Goal: Contribute content: Add original content to the website for others to see

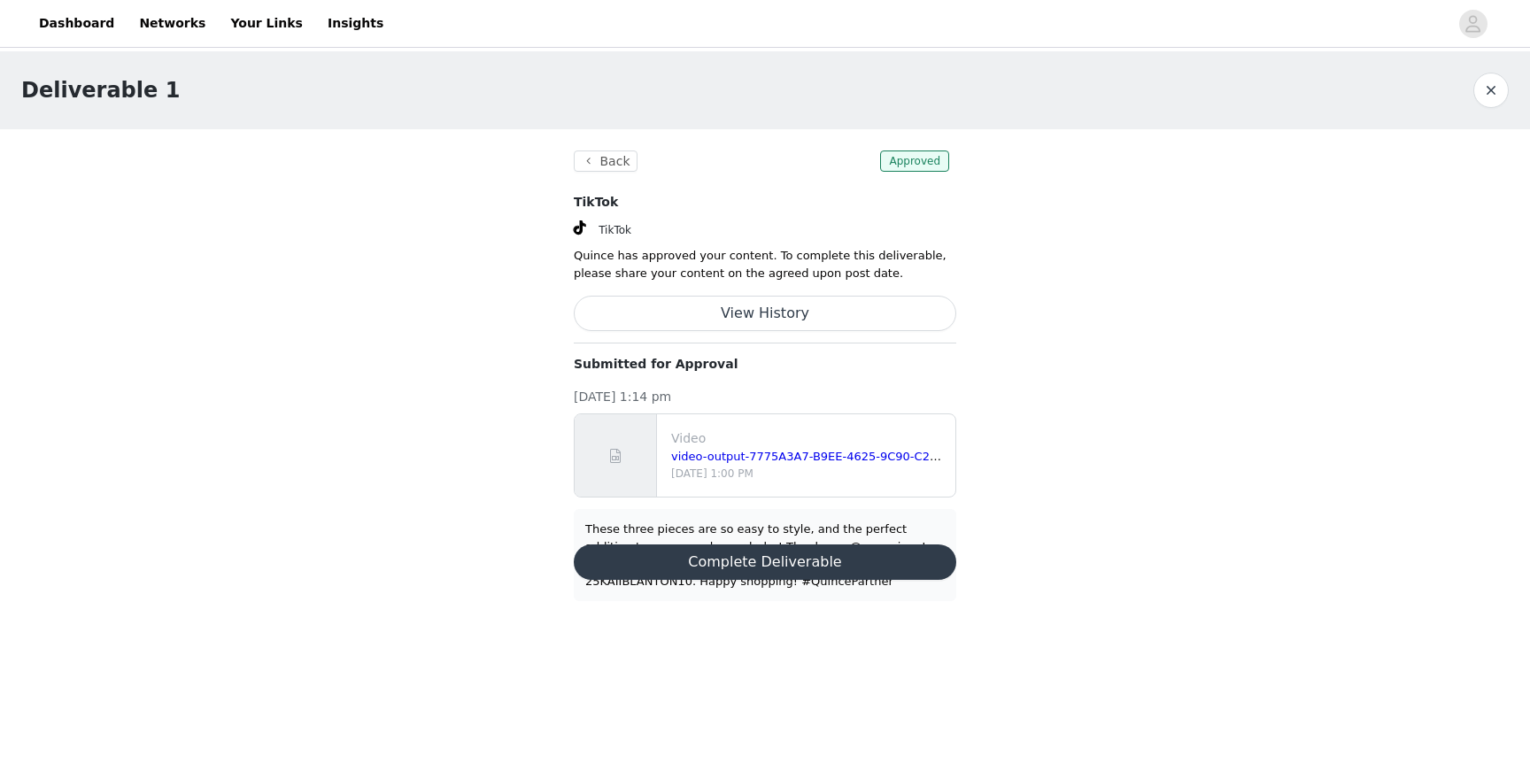
click at [696, 525] on div "These three pieces are so easy to style, and the perfect addition to any capsul…" at bounding box center [765, 555] width 360 height 69
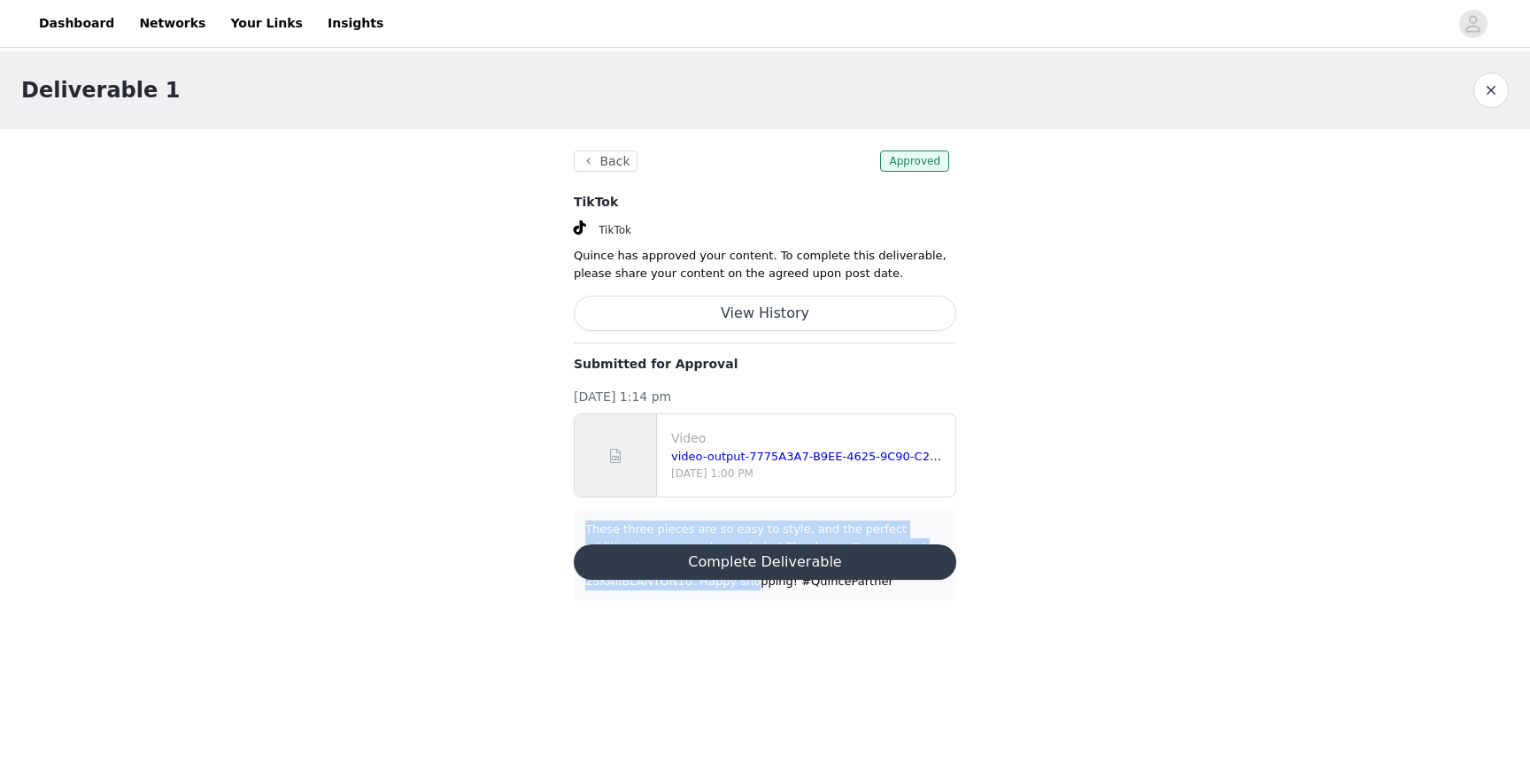
drag, startPoint x: 585, startPoint y: 528, endPoint x: 750, endPoint y: 581, distance: 173.1
click at [750, 583] on div "These three pieces are so easy to style, and the perfect addition to any capsul…" at bounding box center [765, 555] width 360 height 69
drag, startPoint x: 881, startPoint y: 584, endPoint x: 581, endPoint y: 528, distance: 305.3
click at [582, 528] on div "These three pieces are so easy to style, and the perfect addition to any capsul…" at bounding box center [765, 555] width 383 height 92
copy div "These three pieces are so easy to style, and the perfect addition to any capsul…"
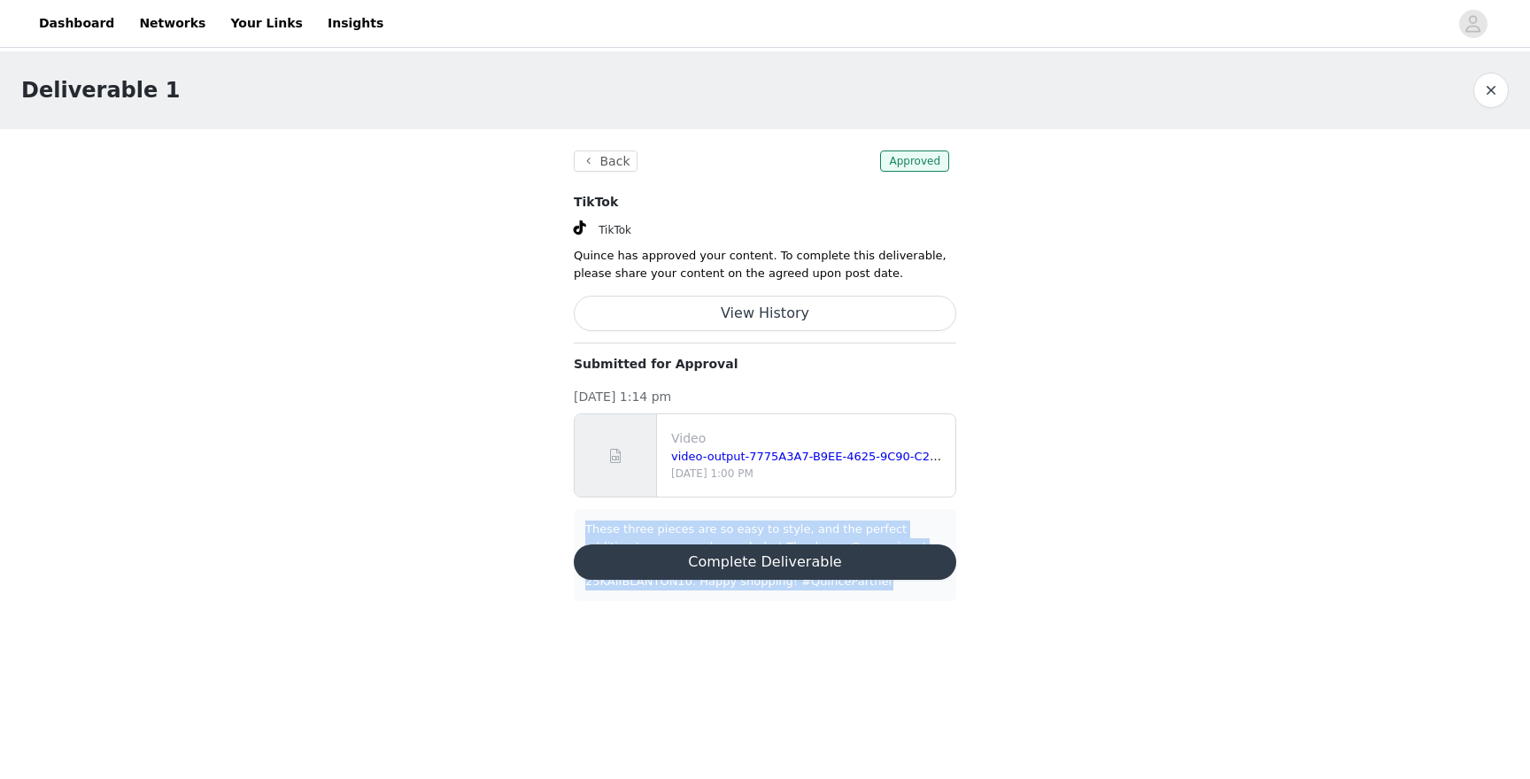
click at [747, 556] on button "Complete Deliverable" at bounding box center [765, 562] width 383 height 35
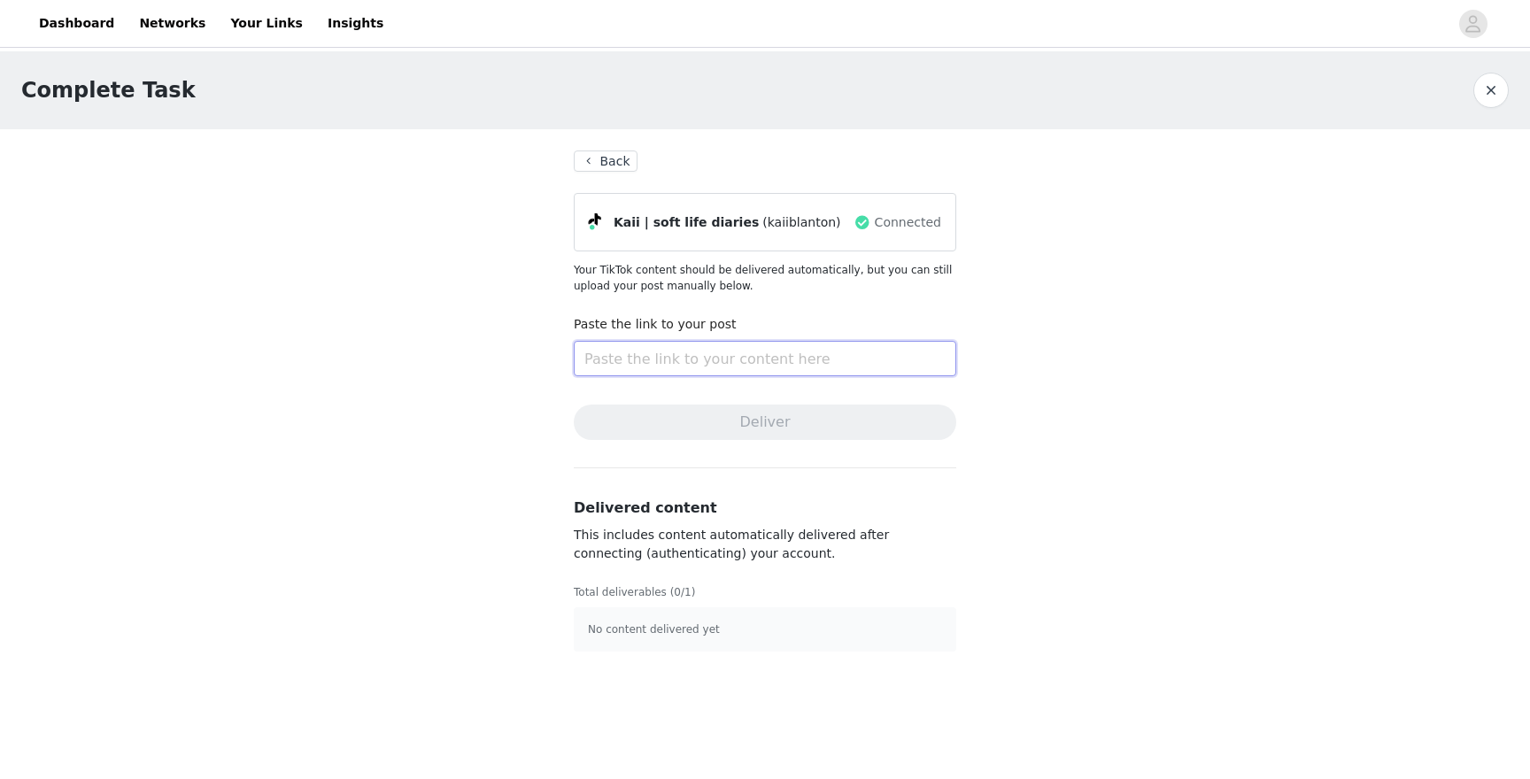
click at [655, 346] on input "text" at bounding box center [765, 358] width 383 height 35
paste input "[URL][DOMAIN_NAME]"
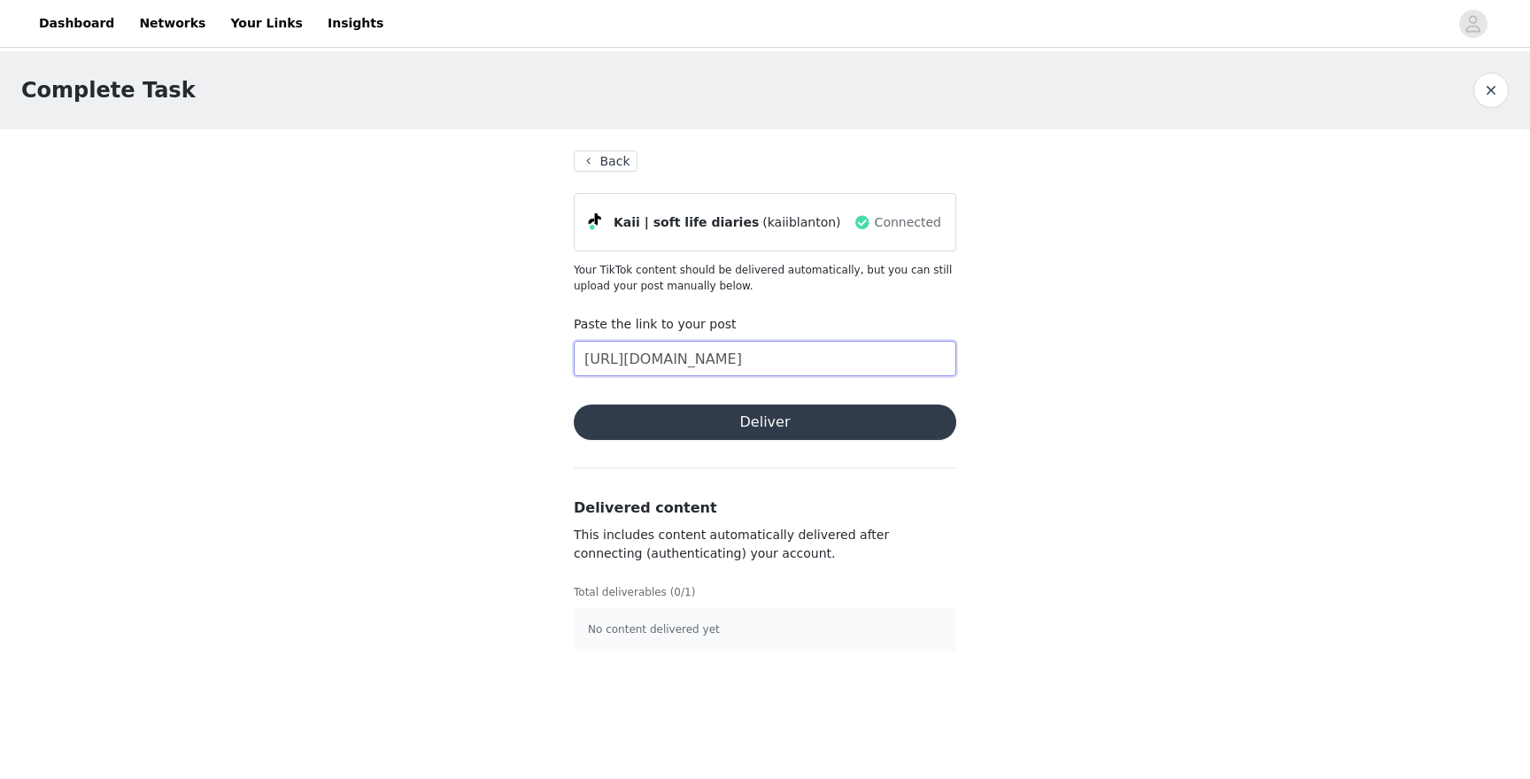
scroll to position [0, 79]
type input "[URL][DOMAIN_NAME]"
click at [743, 422] on button "Deliver" at bounding box center [765, 422] width 383 height 35
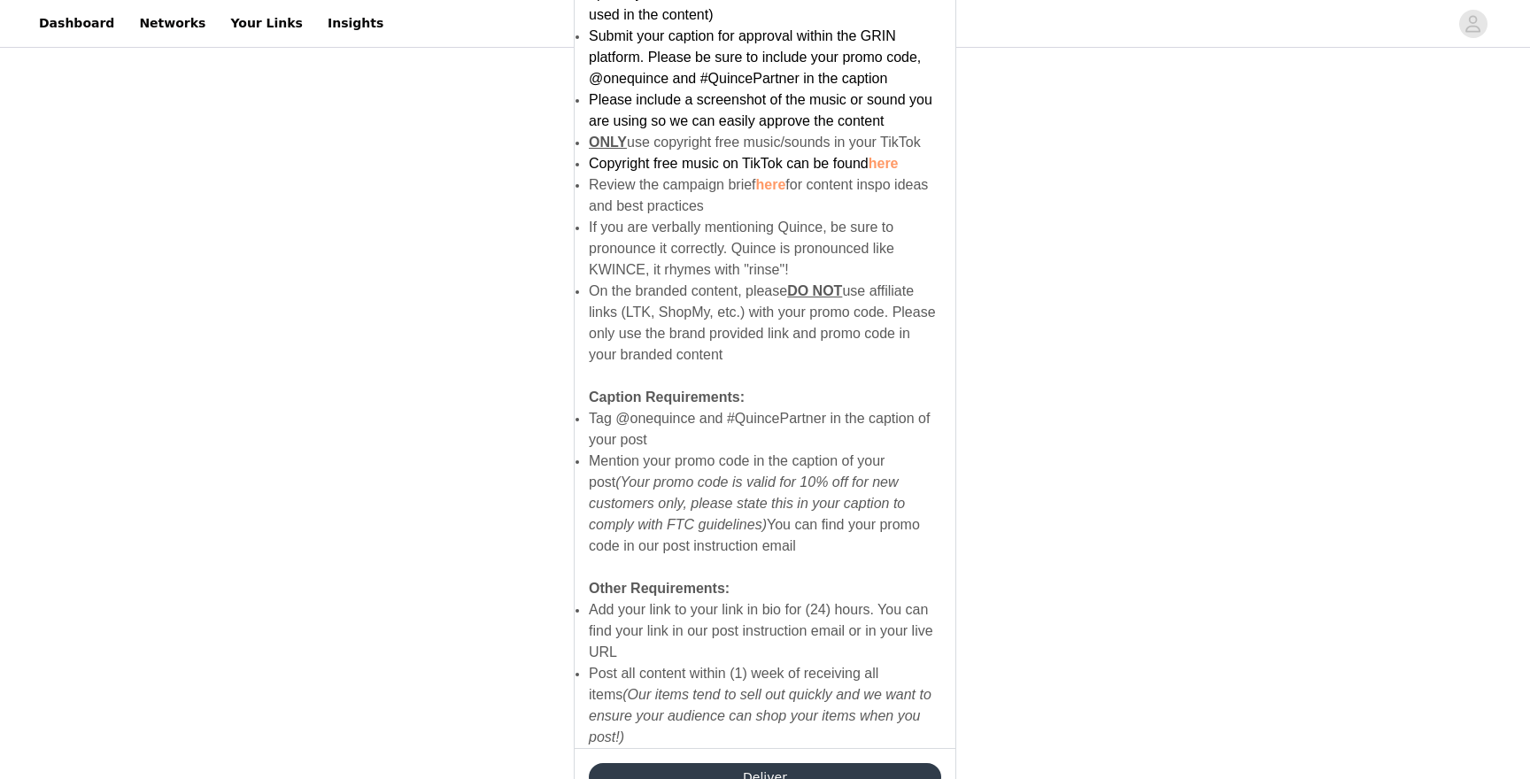
scroll to position [1086, 0]
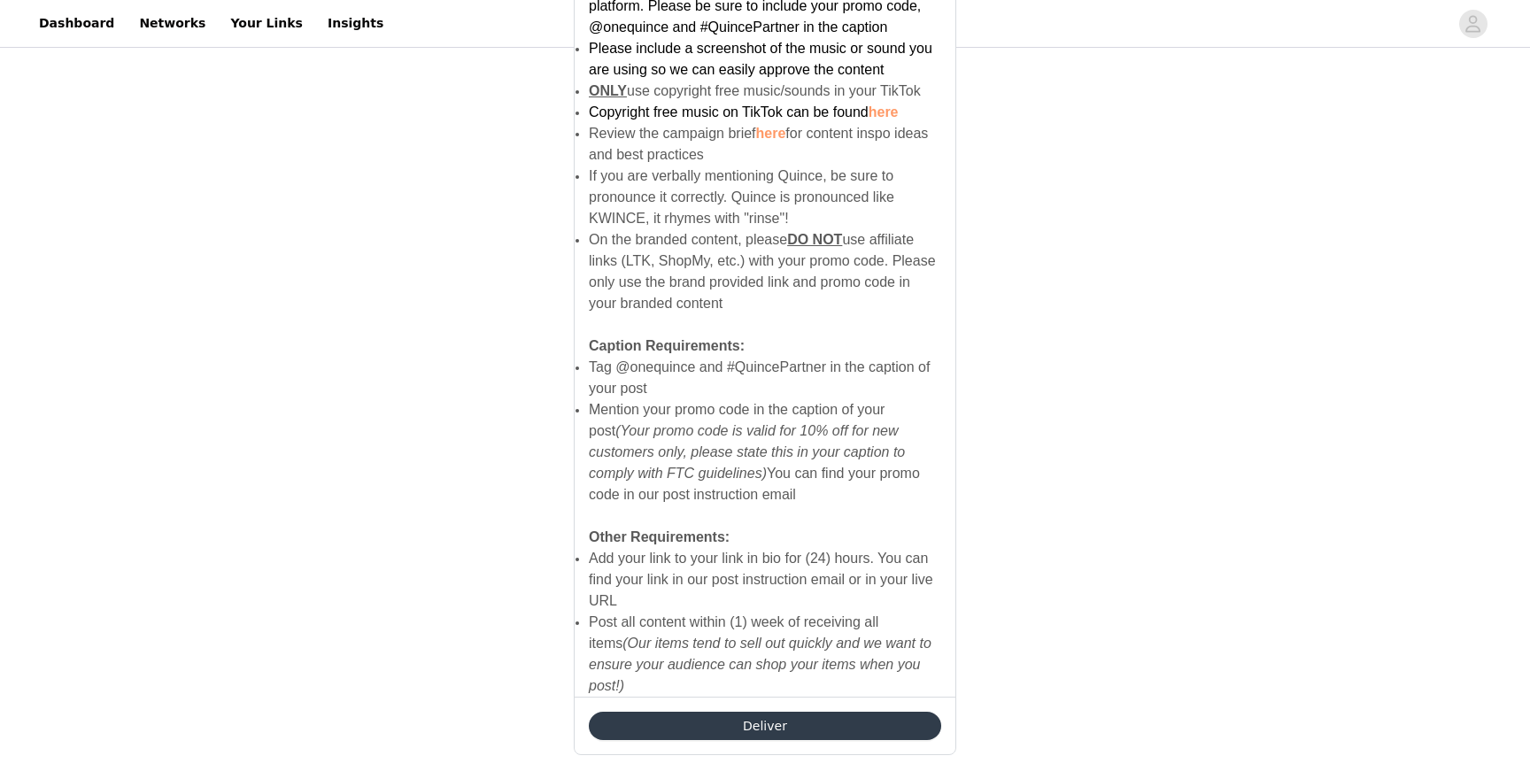
click at [839, 712] on button "Deliver" at bounding box center [765, 726] width 352 height 28
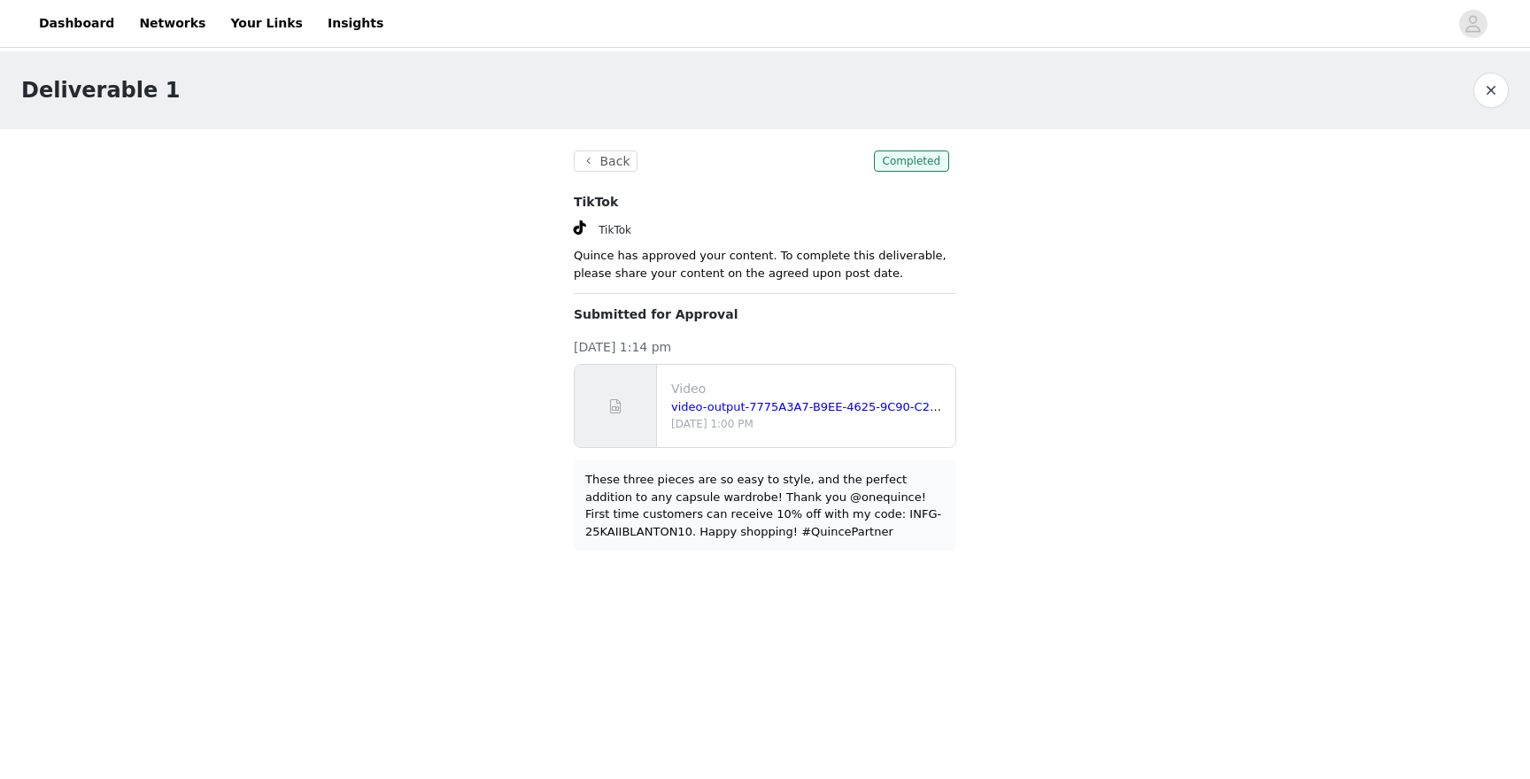
click at [1501, 85] on button "button" at bounding box center [1490, 90] width 35 height 35
